Goal: Information Seeking & Learning: Learn about a topic

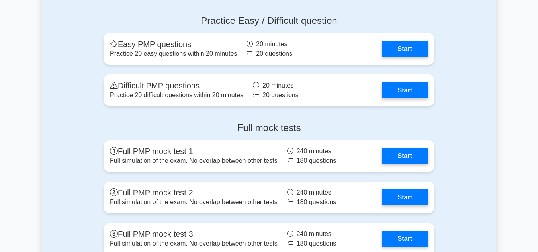
scroll to position [665, 0]
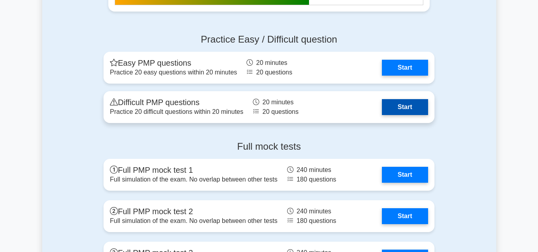
click at [382, 104] on link "Start" at bounding box center [405, 107] width 46 height 16
click at [402, 108] on link "Start" at bounding box center [405, 107] width 46 height 16
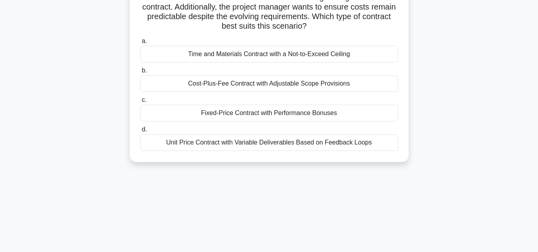
scroll to position [40, 0]
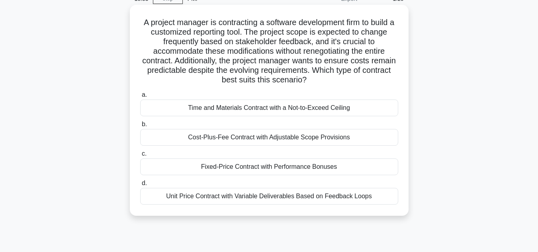
click at [238, 111] on div "Time and Materials Contract with a Not-to-Exceed Ceiling" at bounding box center [269, 108] width 258 height 17
click at [140, 98] on input "a. Time and Materials Contract with a Not-to-Exceed Ceiling" at bounding box center [140, 94] width 0 height 5
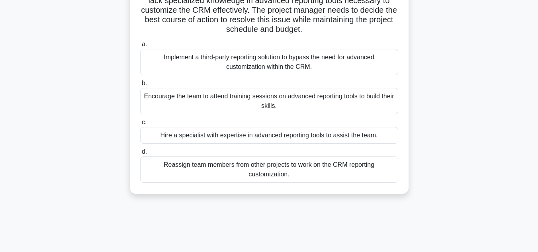
scroll to position [120, 0]
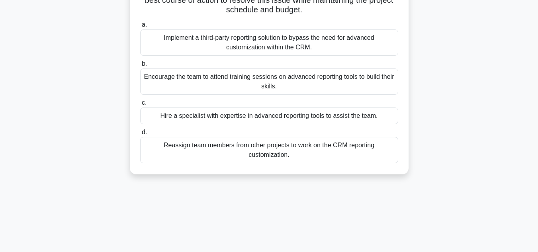
click at [277, 118] on div "Hire a specialist with expertise in advanced reporting tools to assist the team." at bounding box center [269, 116] width 258 height 17
click at [140, 106] on input "c. Hire a specialist with expertise in advanced reporting tools to assist the t…" at bounding box center [140, 102] width 0 height 5
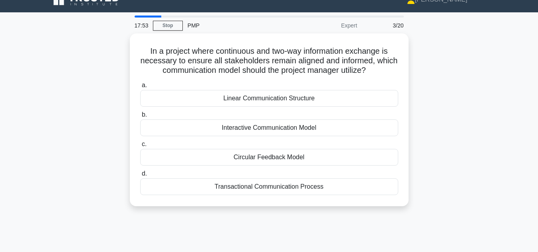
scroll to position [10, 0]
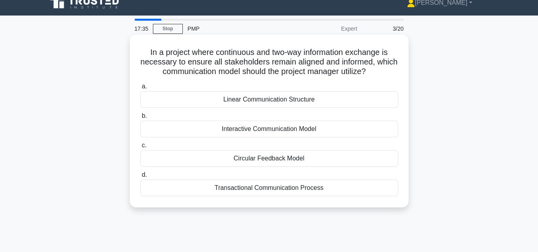
click at [255, 192] on div "Transactional Communication Process" at bounding box center [269, 188] width 258 height 17
click at [140, 178] on input "d. Transactional Communication Process" at bounding box center [140, 175] width 0 height 5
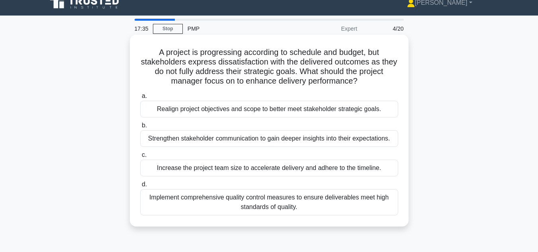
scroll to position [0, 0]
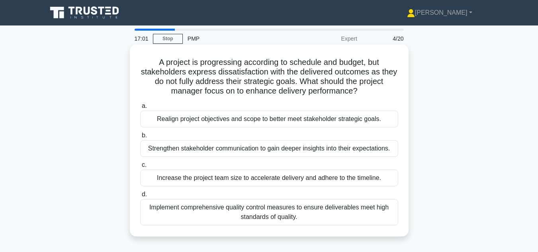
click at [206, 121] on div "Realign project objectives and scope to better meet stakeholder strategic goals." at bounding box center [269, 119] width 258 height 17
click at [140, 109] on input "a. Realign project objectives and scope to better meet stakeholder strategic go…" at bounding box center [140, 106] width 0 height 5
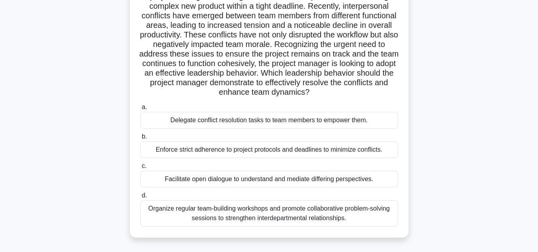
scroll to position [80, 0]
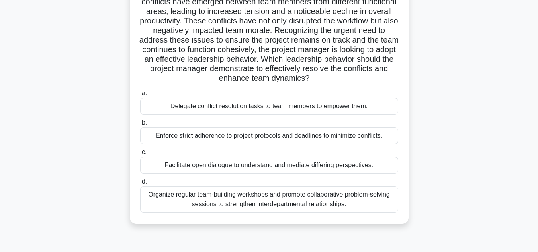
click at [288, 206] on div "Organize regular team-building workshops and promote collaborative problem-solv…" at bounding box center [269, 199] width 258 height 26
click at [140, 184] on input "d. Organize regular team-building workshops and promote collaborative problem-s…" at bounding box center [140, 181] width 0 height 5
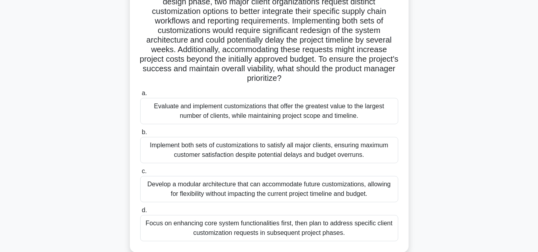
scroll to position [120, 0]
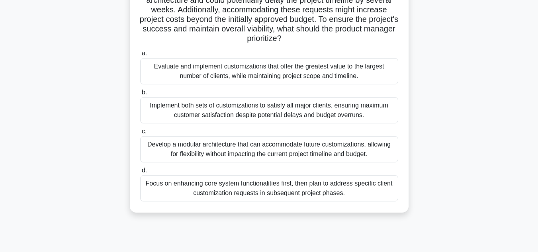
click at [263, 147] on div "Develop a modular architecture that can accommodate future customizations, allo…" at bounding box center [269, 149] width 258 height 26
click at [140, 134] on input "c. Develop a modular architecture that can accommodate future customizations, a…" at bounding box center [140, 131] width 0 height 5
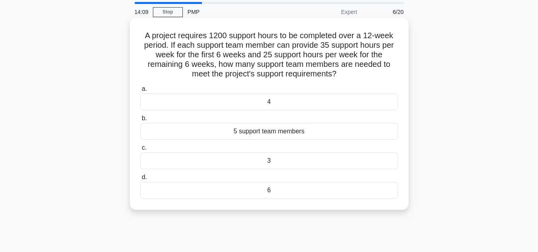
scroll to position [0, 0]
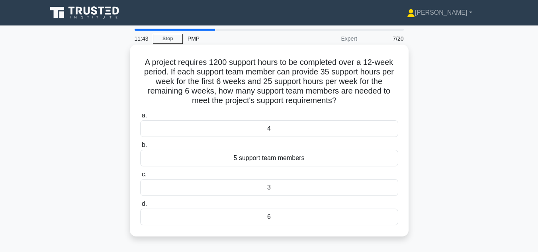
click at [253, 132] on div "4" at bounding box center [269, 128] width 258 height 17
click at [140, 118] on input "a. 4" at bounding box center [140, 115] width 0 height 5
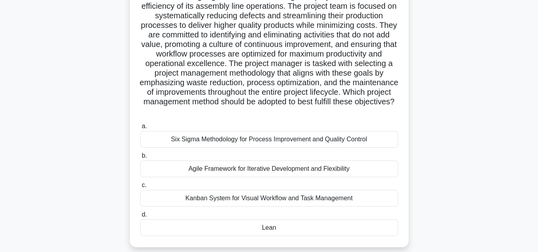
scroll to position [80, 0]
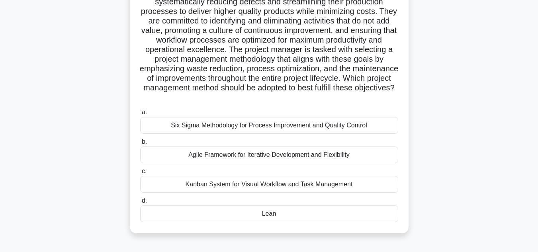
click at [224, 128] on div "Six Sigma Methodology for Process Improvement and Quality Control" at bounding box center [269, 125] width 258 height 17
click at [140, 115] on input "a. Six Sigma Methodology for Process Improvement and Quality Control" at bounding box center [140, 112] width 0 height 5
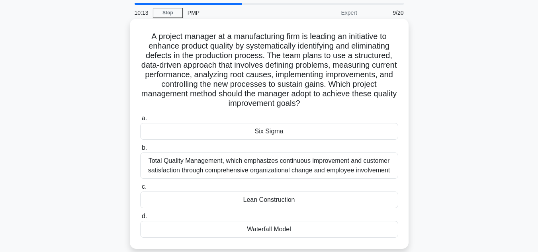
scroll to position [40, 0]
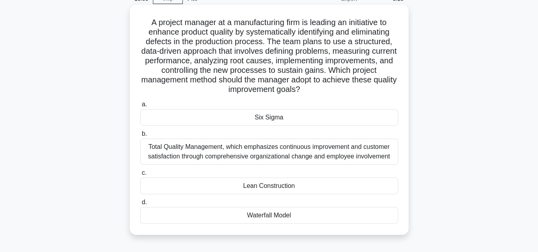
click at [271, 119] on div "Six Sigma" at bounding box center [269, 117] width 258 height 17
click at [140, 107] on input "a. Six Sigma" at bounding box center [140, 104] width 0 height 5
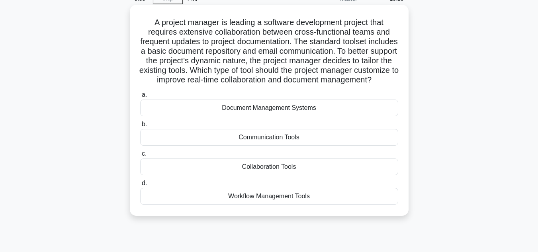
click at [291, 205] on div "Workflow Management Tools" at bounding box center [269, 196] width 258 height 17
click at [140, 186] on input "d. Workflow Management Tools" at bounding box center [140, 183] width 0 height 5
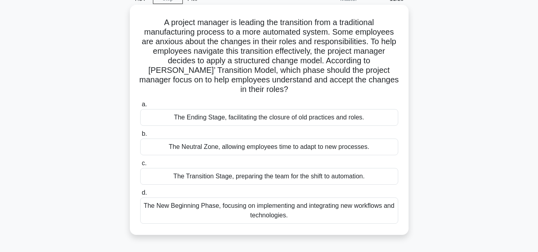
click at [237, 198] on div "The New Beginning Phase, focusing on implementing and integrating new workflows…" at bounding box center [269, 211] width 258 height 26
click at [140, 196] on input "d. The New Beginning Phase, focusing on implementing and integrating new workfl…" at bounding box center [140, 192] width 0 height 5
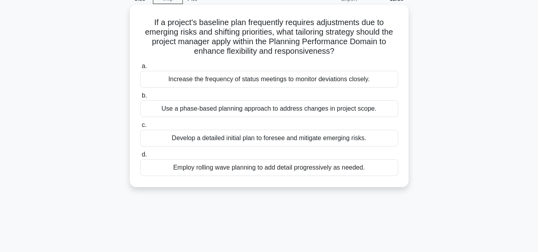
click at [256, 170] on div "Employ rolling wave planning to add detail progressively as needed." at bounding box center [269, 167] width 258 height 17
click at [140, 157] on input "d. Employ rolling wave planning to add detail progressively as needed." at bounding box center [140, 154] width 0 height 5
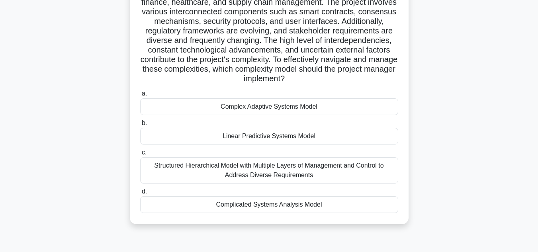
scroll to position [80, 0]
click at [251, 107] on div "Complex Adaptive Systems Model" at bounding box center [269, 106] width 258 height 17
click at [140, 96] on input "a. Complex Adaptive Systems Model" at bounding box center [140, 93] width 0 height 5
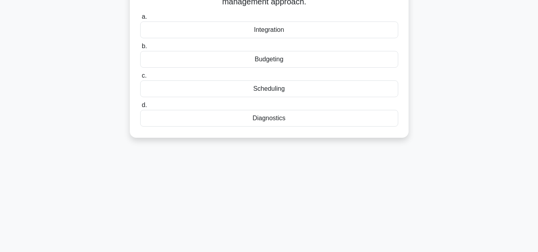
scroll to position [0, 0]
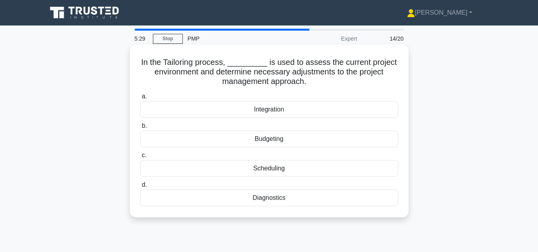
click at [272, 201] on div "Diagnostics" at bounding box center [269, 198] width 258 height 17
click at [140, 188] on input "d. Diagnostics" at bounding box center [140, 184] width 0 height 5
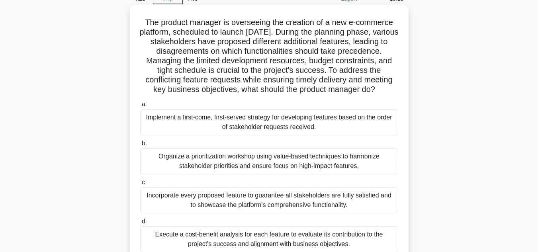
scroll to position [80, 0]
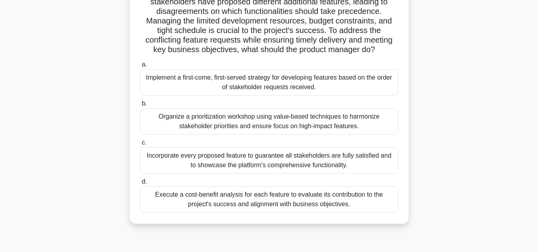
click at [300, 135] on div "Organize a prioritization workshop using value-based techniques to harmonize st…" at bounding box center [269, 121] width 258 height 26
click at [140, 106] on input "b. Organize a prioritization workshop using value-based techniques to harmonize…" at bounding box center [140, 103] width 0 height 5
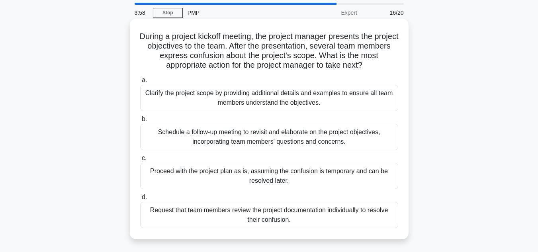
scroll to position [40, 0]
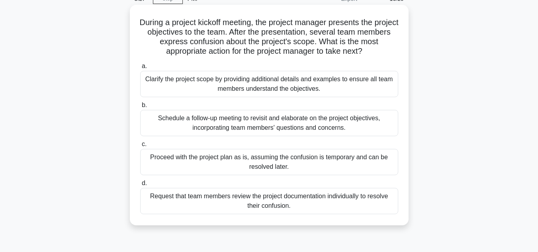
click at [242, 124] on div "Schedule a follow-up meeting to revisit and elaborate on the project objectives…" at bounding box center [269, 123] width 258 height 26
click at [140, 108] on input "b. Schedule a follow-up meeting to revisit and elaborate on the project objecti…" at bounding box center [140, 105] width 0 height 5
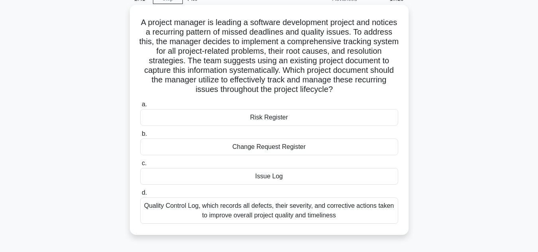
click at [273, 180] on div "Issue Log" at bounding box center [269, 176] width 258 height 17
click at [140, 166] on input "c. Issue Log" at bounding box center [140, 163] width 0 height 5
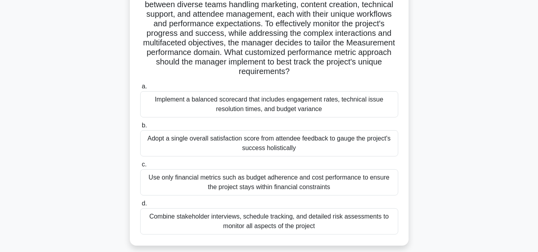
scroll to position [120, 0]
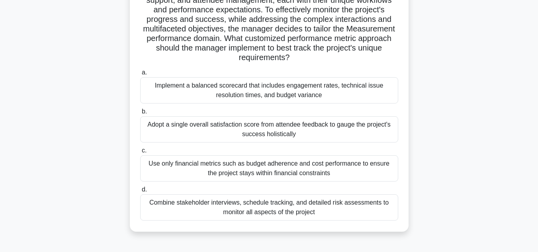
click at [276, 212] on div "Combine stakeholder interviews, schedule tracking, and detailed risk assessment…" at bounding box center [269, 207] width 258 height 26
click at [140, 192] on input "d. Combine stakeholder interviews, schedule tracking, and detailed risk assessm…" at bounding box center [140, 189] width 0 height 5
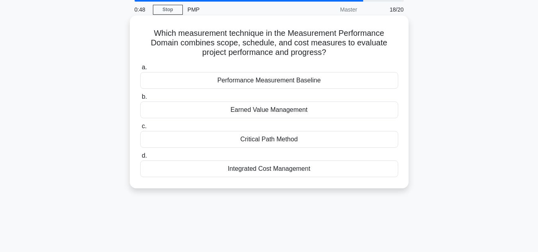
scroll to position [0, 0]
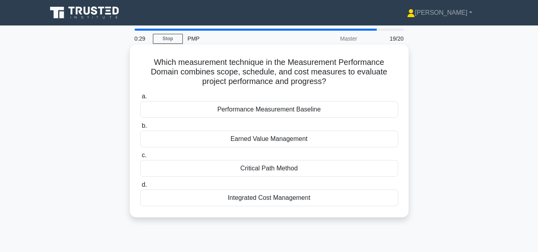
click at [271, 140] on div "Earned Value Management" at bounding box center [269, 139] width 258 height 17
click at [140, 129] on input "b. Earned Value Management" at bounding box center [140, 126] width 0 height 5
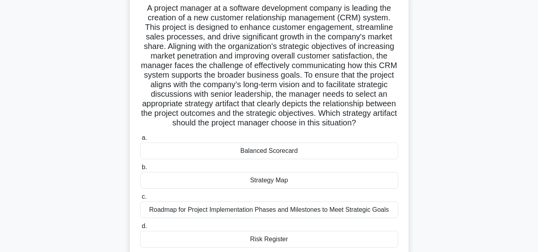
scroll to position [80, 0]
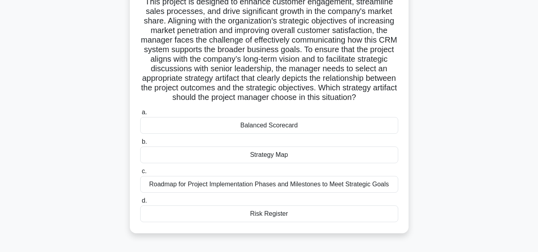
click at [274, 193] on div "Roadmap for Project Implementation Phases and Milestones to Meet Strategic Goals" at bounding box center [269, 184] width 258 height 17
click at [140, 174] on input "c. Roadmap for Project Implementation Phases and Milestones to Meet Strategic G…" at bounding box center [140, 171] width 0 height 5
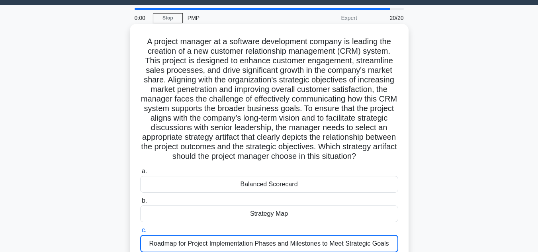
scroll to position [0, 0]
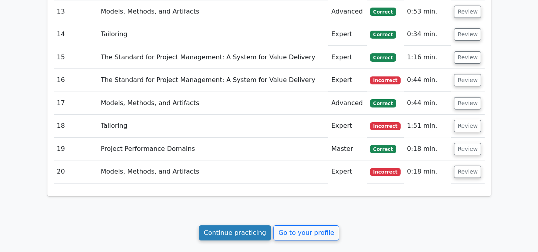
scroll to position [1087, 0]
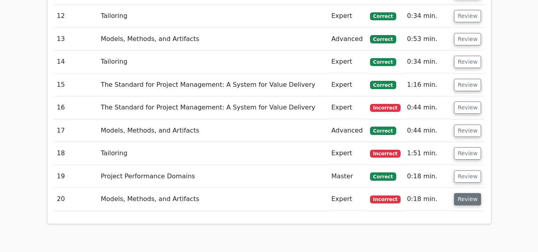
click at [467, 193] on button "Review" at bounding box center [467, 199] width 27 height 12
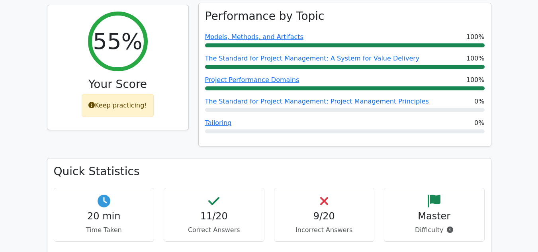
scroll to position [0, 0]
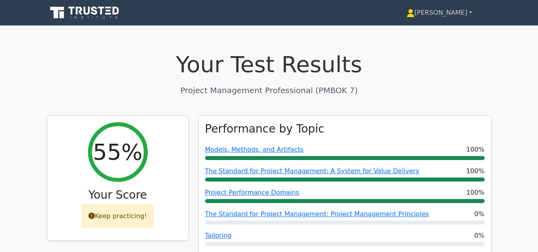
click at [471, 12] on link "[PERSON_NAME]" at bounding box center [440, 13] width 104 height 16
click at [433, 31] on link "Profile" at bounding box center [419, 31] width 63 height 13
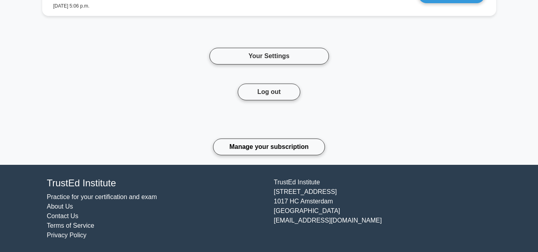
scroll to position [907, 0]
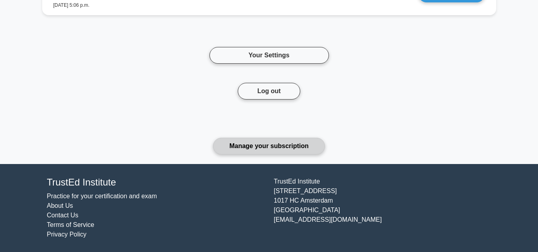
click at [264, 147] on link "Manage your subscription" at bounding box center [269, 146] width 112 height 17
